Goal: Task Accomplishment & Management: Use online tool/utility

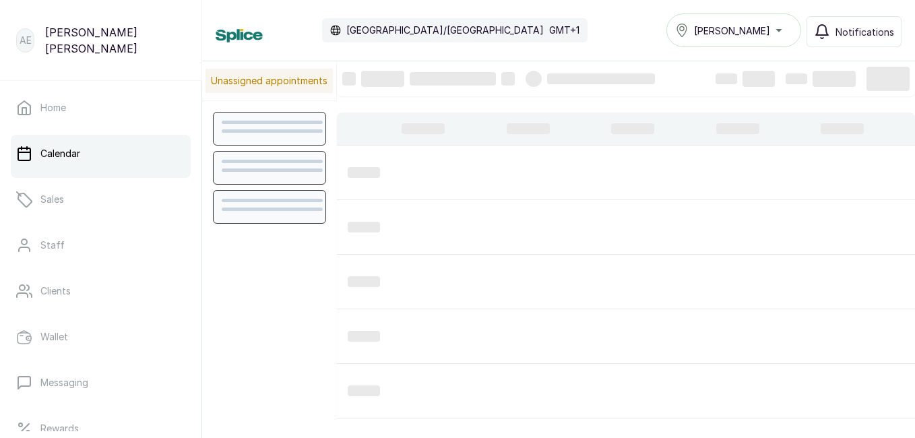
scroll to position [453, 0]
